Goal: Task Accomplishment & Management: Use online tool/utility

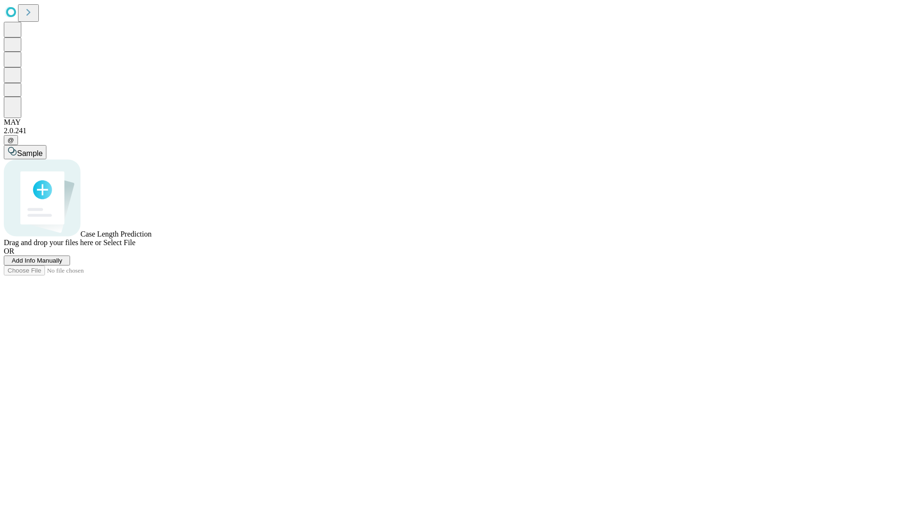
click at [63, 264] on span "Add Info Manually" at bounding box center [37, 260] width 51 height 7
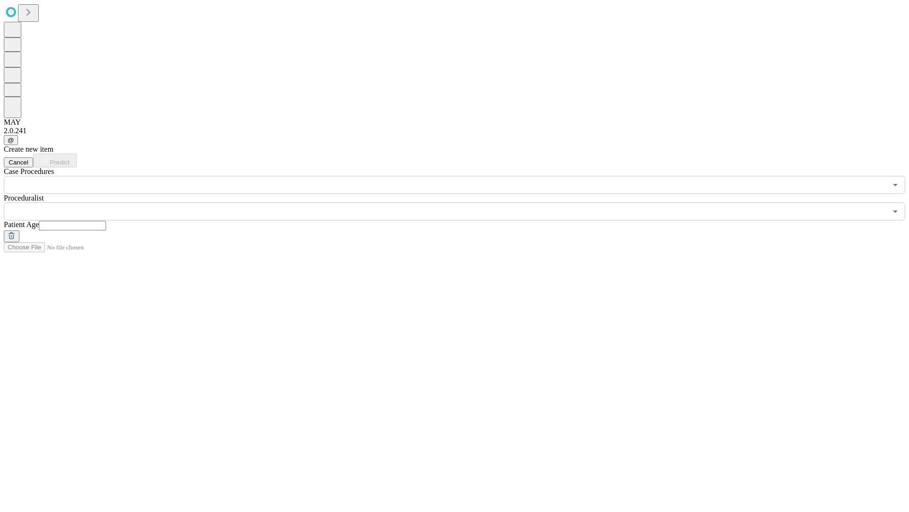
click at [106, 221] on input "text" at bounding box center [72, 225] width 67 height 9
type input "**"
click at [461, 202] on input "text" at bounding box center [445, 211] width 883 height 18
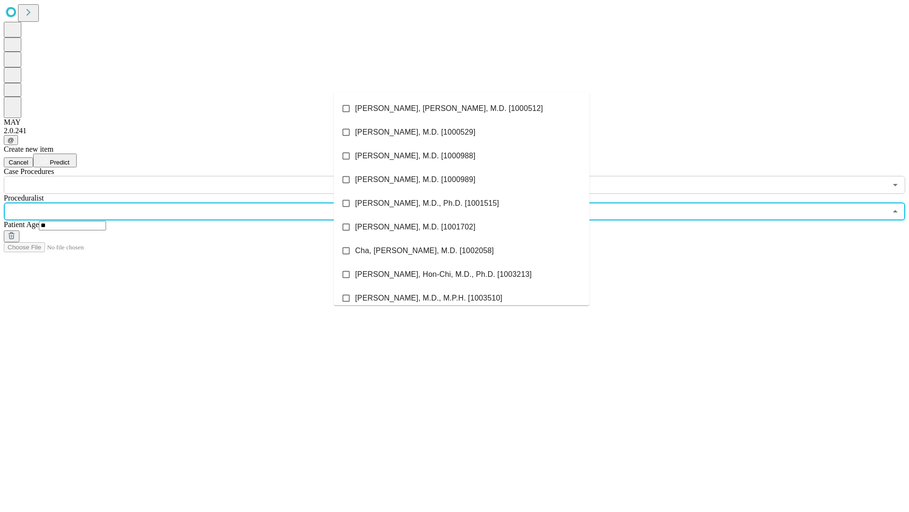
click at [462, 108] on li "[PERSON_NAME], [PERSON_NAME], M.D. [1000512]" at bounding box center [462, 109] width 256 height 24
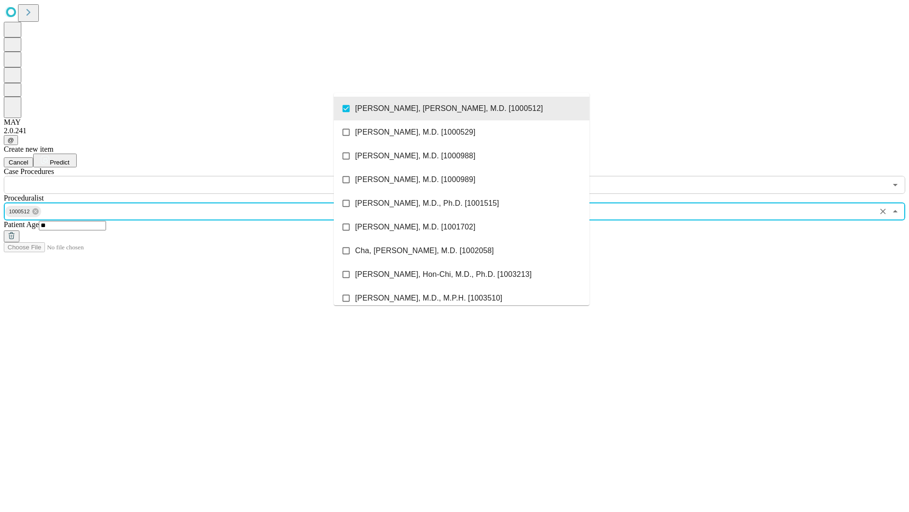
click at [199, 176] on input "text" at bounding box center [445, 185] width 883 height 18
